Goal: Task Accomplishment & Management: Manage account settings

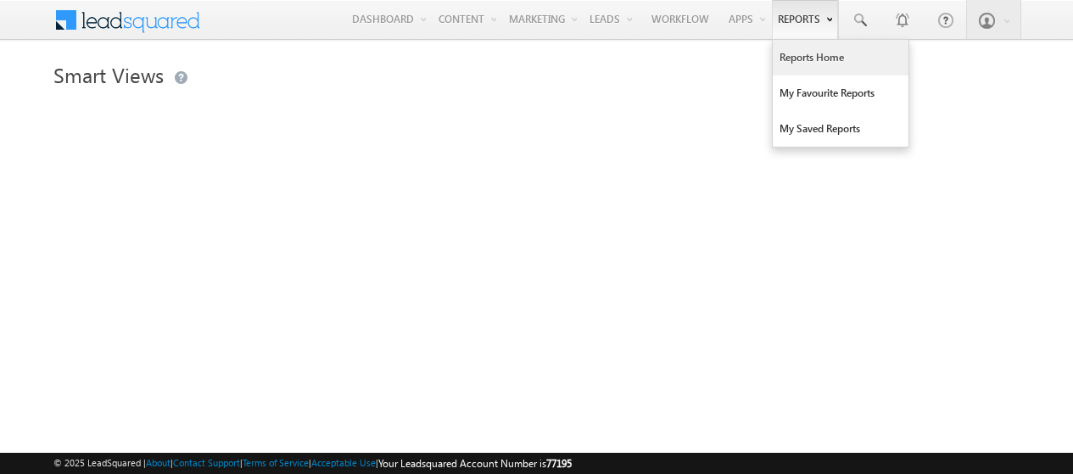
click at [804, 56] on link "Reports Home" at bounding box center [841, 58] width 136 height 36
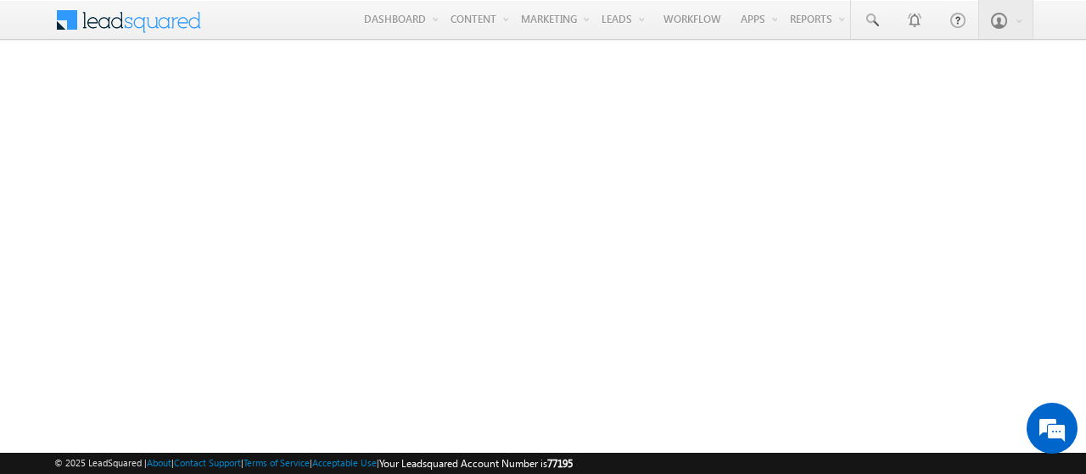
click at [70, 18] on span at bounding box center [66, 16] width 24 height 26
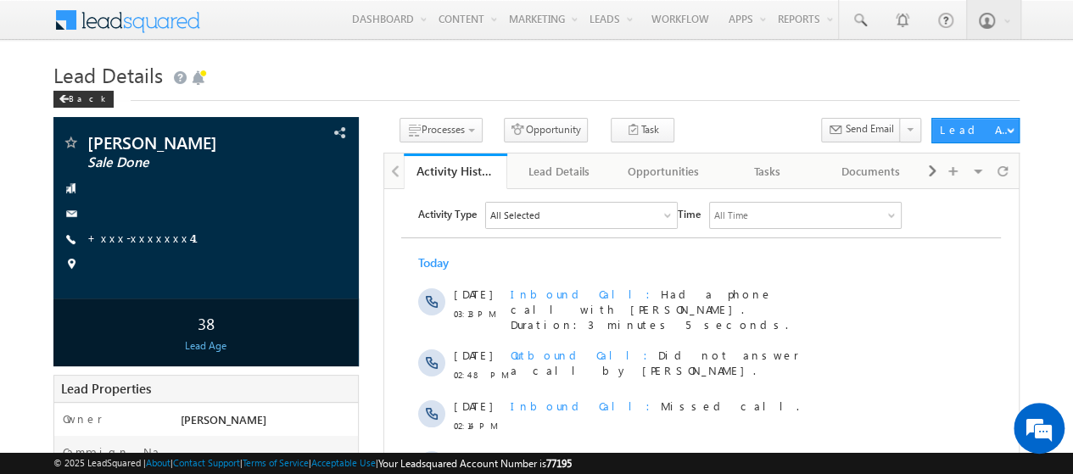
click at [579, 219] on div "All Selected" at bounding box center [581, 214] width 191 height 25
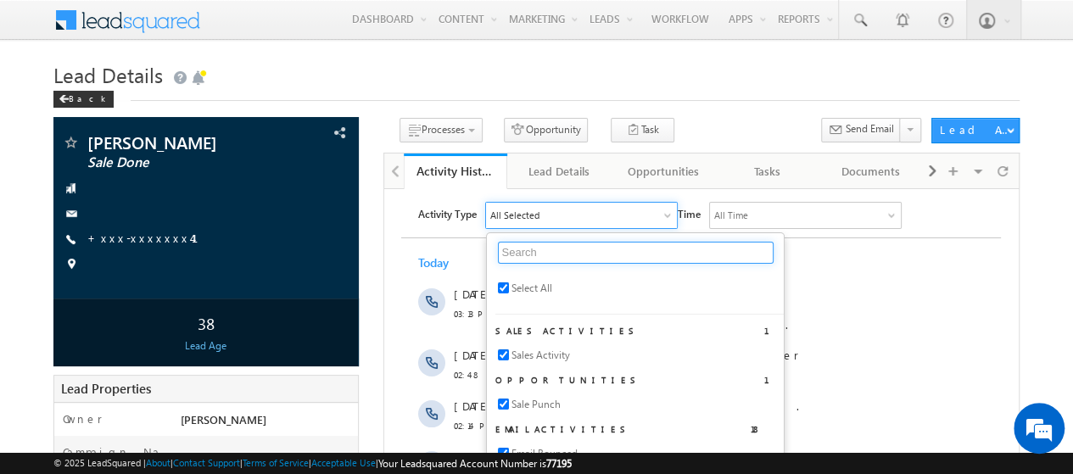
click at [587, 252] on input "text" at bounding box center [636, 252] width 276 height 22
type input "[PERSON_NAME]"
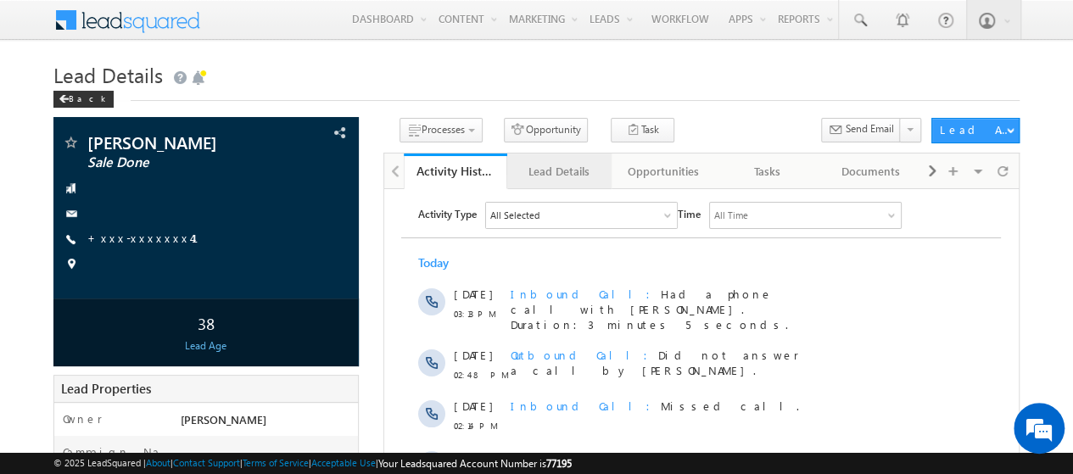
click at [571, 163] on div "Lead Details" at bounding box center [558, 171] width 75 height 20
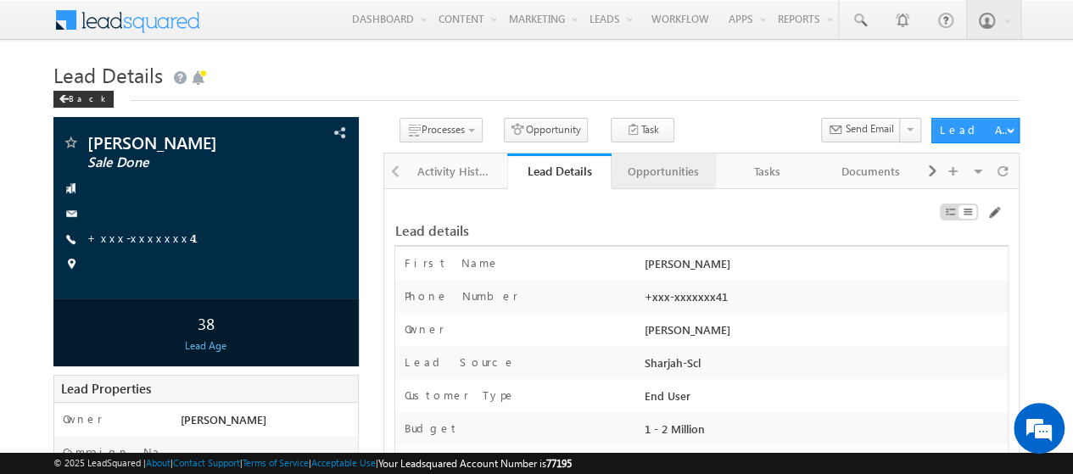
click at [672, 156] on link "Opportunities" at bounding box center [664, 172] width 104 height 36
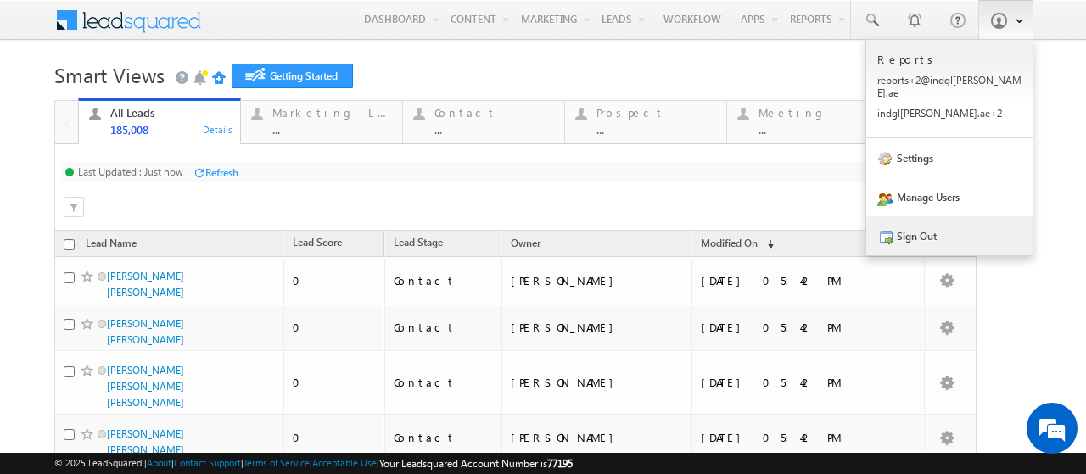
click at [899, 228] on link "Sign Out" at bounding box center [949, 235] width 166 height 39
